Goal: Task Accomplishment & Management: Manage account settings

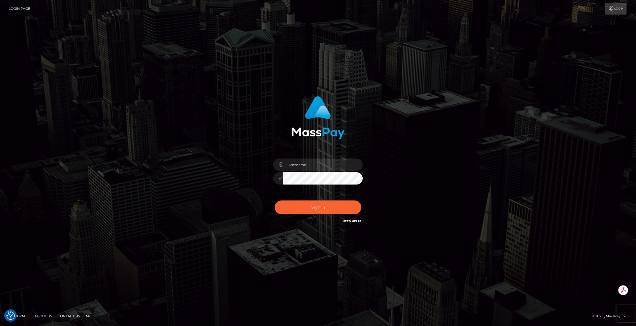
click at [362, 158] on div at bounding box center [362, 158] width 0 height 0
type input "brentg"
click at [319, 209] on button "Sign in" at bounding box center [318, 207] width 87 height 14
type input "brentg"
click at [319, 209] on button "Sign in" at bounding box center [318, 207] width 87 height 14
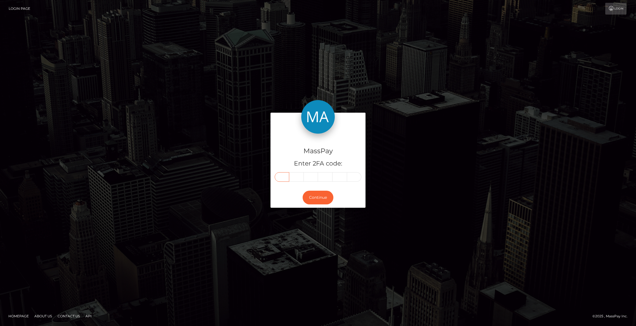
paste input "0"
type input "0"
type input "4"
type input "0"
type input "8"
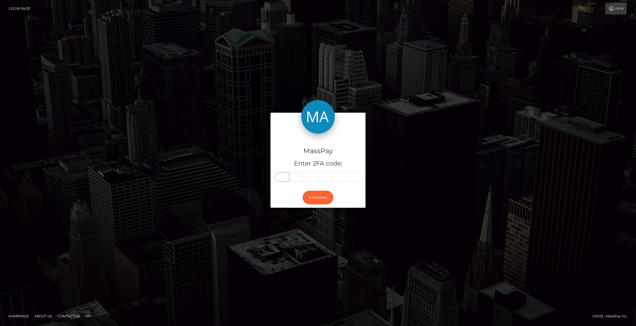
type input "0"
type input "1"
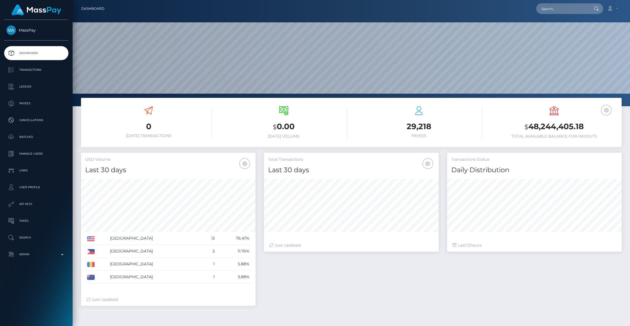
scroll to position [99, 175]
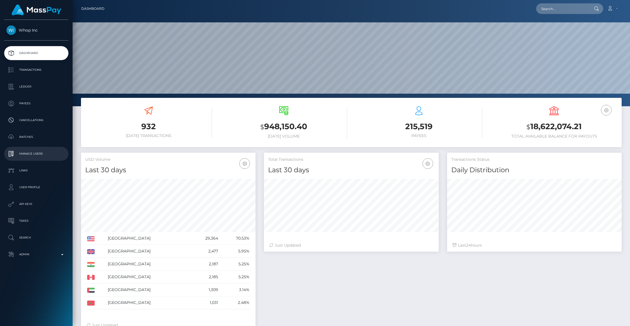
click at [23, 154] on p "Manage Users" at bounding box center [36, 153] width 60 height 8
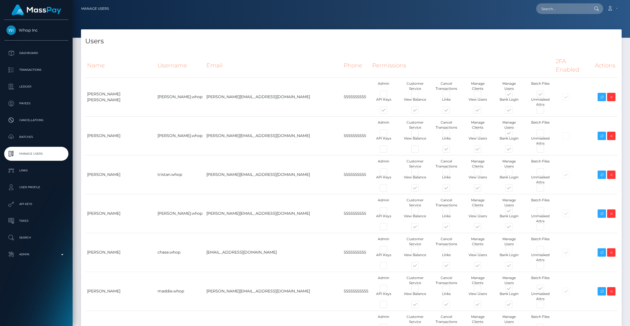
type input "brentg"
click at [31, 149] on link "Manage Users" at bounding box center [36, 154] width 64 height 14
type input "brentg"
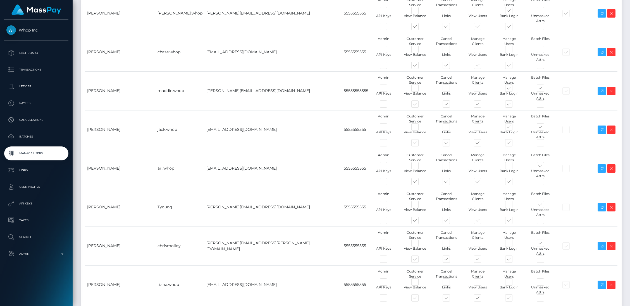
scroll to position [203, 0]
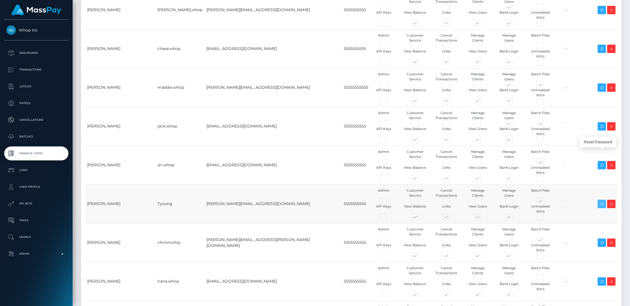
drag, startPoint x: 601, startPoint y: 154, endPoint x: 146, endPoint y: 160, distance: 455.0
click at [601, 201] on icon at bounding box center [601, 204] width 7 height 7
click at [28, 53] on p "Dashboard" at bounding box center [36, 53] width 60 height 8
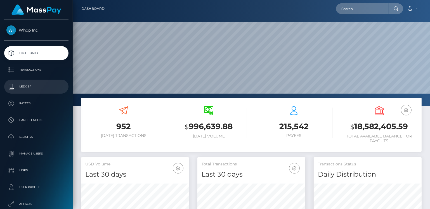
click at [17, 87] on p "Ledger" at bounding box center [36, 86] width 60 height 8
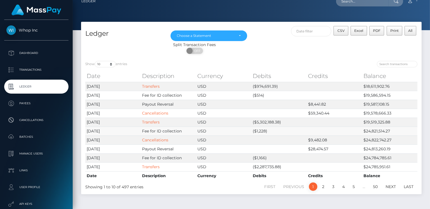
scroll to position [25, 0]
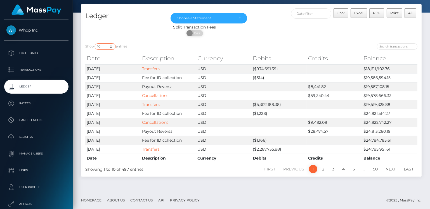
click at [108, 49] on select "10 25 50 100 250" at bounding box center [105, 46] width 21 height 6
select select "50"
click at [95, 43] on select "10 25 50 100 250" at bounding box center [105, 46] width 21 height 6
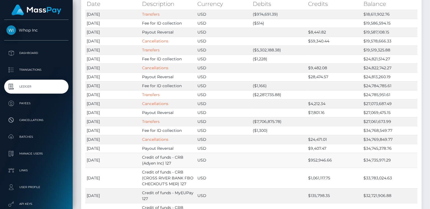
scroll to position [86, 0]
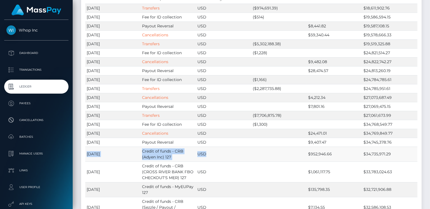
drag, startPoint x: 140, startPoint y: 151, endPoint x: 209, endPoint y: 158, distance: 69.1
click at [209, 158] on tr "2025-10-10 Credit of funds - CRB (Adyen Inc) 127 USD $952,946.66 $34,735,971.29" at bounding box center [251, 154] width 332 height 15
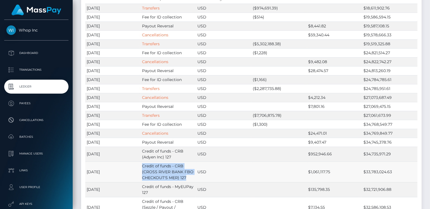
drag, startPoint x: 144, startPoint y: 167, endPoint x: 187, endPoint y: 175, distance: 43.1
click at [187, 175] on td "Credit of funds - CRB (CROSS RIVER BANK FBO CHECKOUT'S MER) 127" at bounding box center [167, 171] width 55 height 21
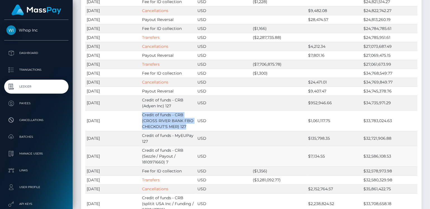
scroll to position [159, 0]
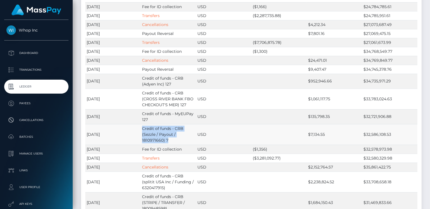
drag, startPoint x: 141, startPoint y: 130, endPoint x: 194, endPoint y: 139, distance: 53.4
click at [194, 139] on td "Credit of funds - CRB (Sezzle / Payout / 1810971660) 7" at bounding box center [167, 134] width 55 height 21
drag, startPoint x: 303, startPoint y: 58, endPoint x: 335, endPoint y: 59, distance: 32.4
click at [335, 59] on tr "2025-10-10 Cancellations USD $24,471.01 $34,769,849.77" at bounding box center [251, 60] width 332 height 9
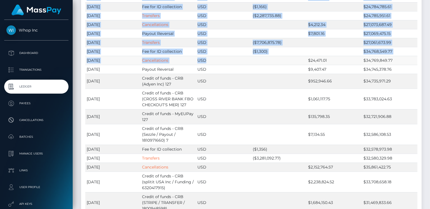
drag, startPoint x: 84, startPoint y: 58, endPoint x: 228, endPoint y: 60, distance: 143.5
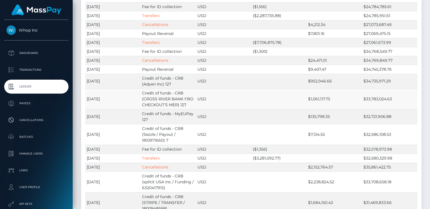
click at [244, 102] on td "USD" at bounding box center [223, 99] width 55 height 21
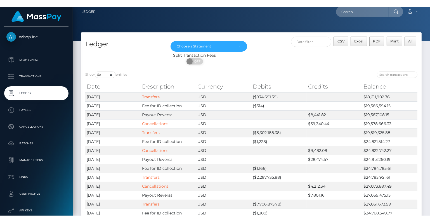
scroll to position [0, 0]
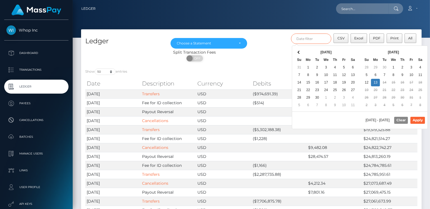
click at [312, 39] on input "text" at bounding box center [311, 39] width 40 height 10
click at [273, 68] on div at bounding box center [336, 72] width 162 height 8
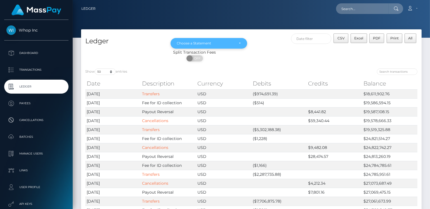
click at [240, 42] on div "Choose a Statement" at bounding box center [209, 43] width 64 height 4
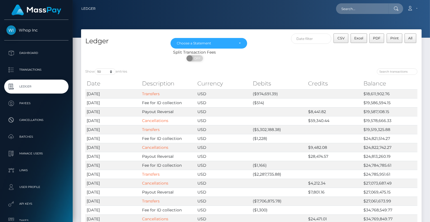
click at [8, 46] on div "Whop Inc Dashboard Transactions Ledger Payees Cancellations" at bounding box center [36, 120] width 73 height 201
click at [20, 52] on p "Dashboard" at bounding box center [36, 53] width 60 height 8
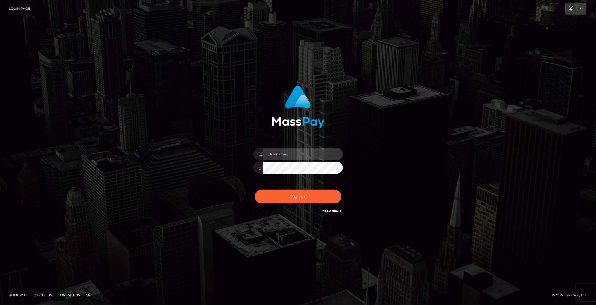
type input "brentg"
